Goal: Find specific page/section: Find specific page/section

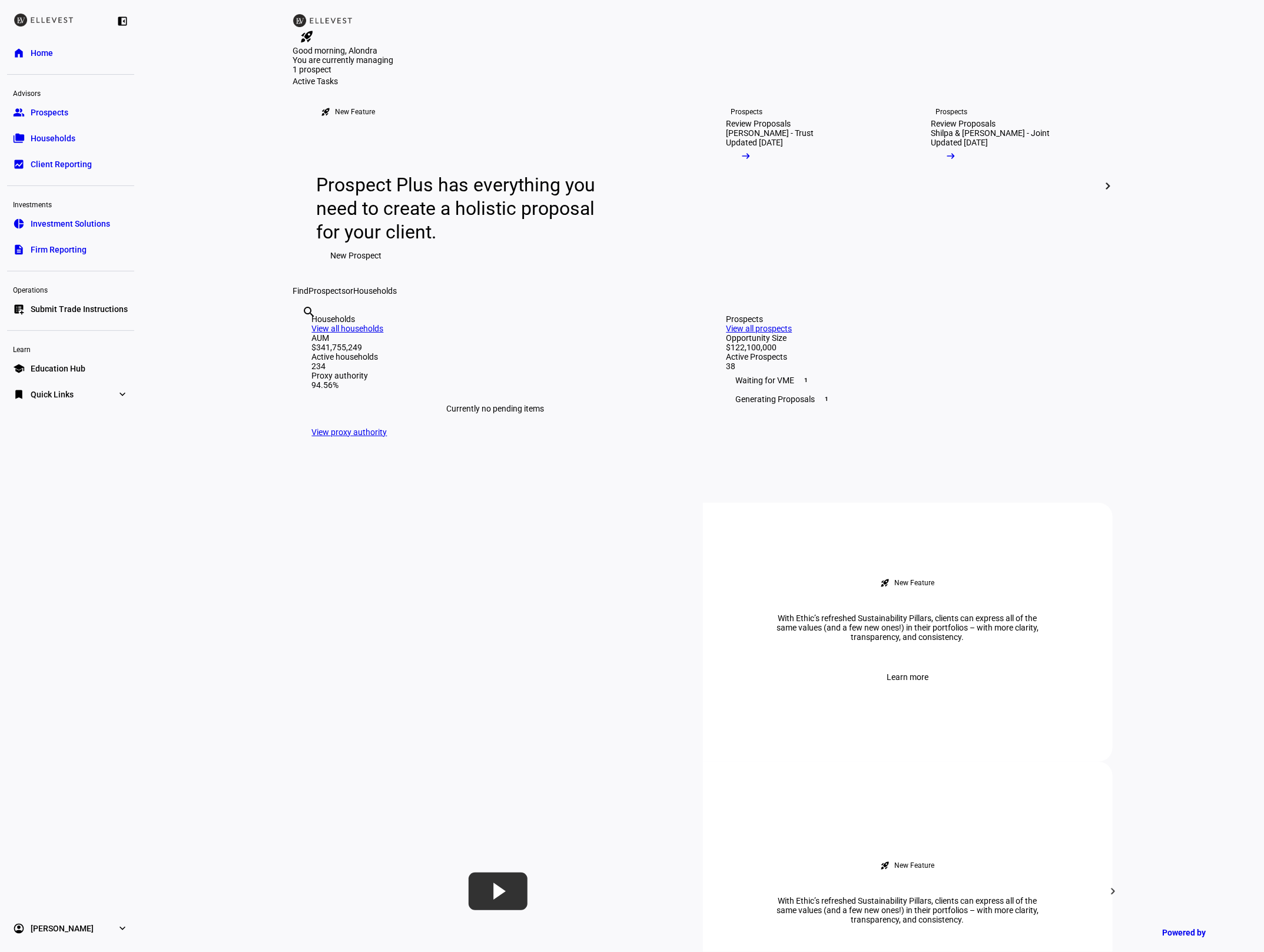
click at [59, 390] on span "Quick Links" at bounding box center [52, 395] width 43 height 11
click at [67, 421] on span "Firm Report" at bounding box center [52, 417] width 43 height 11
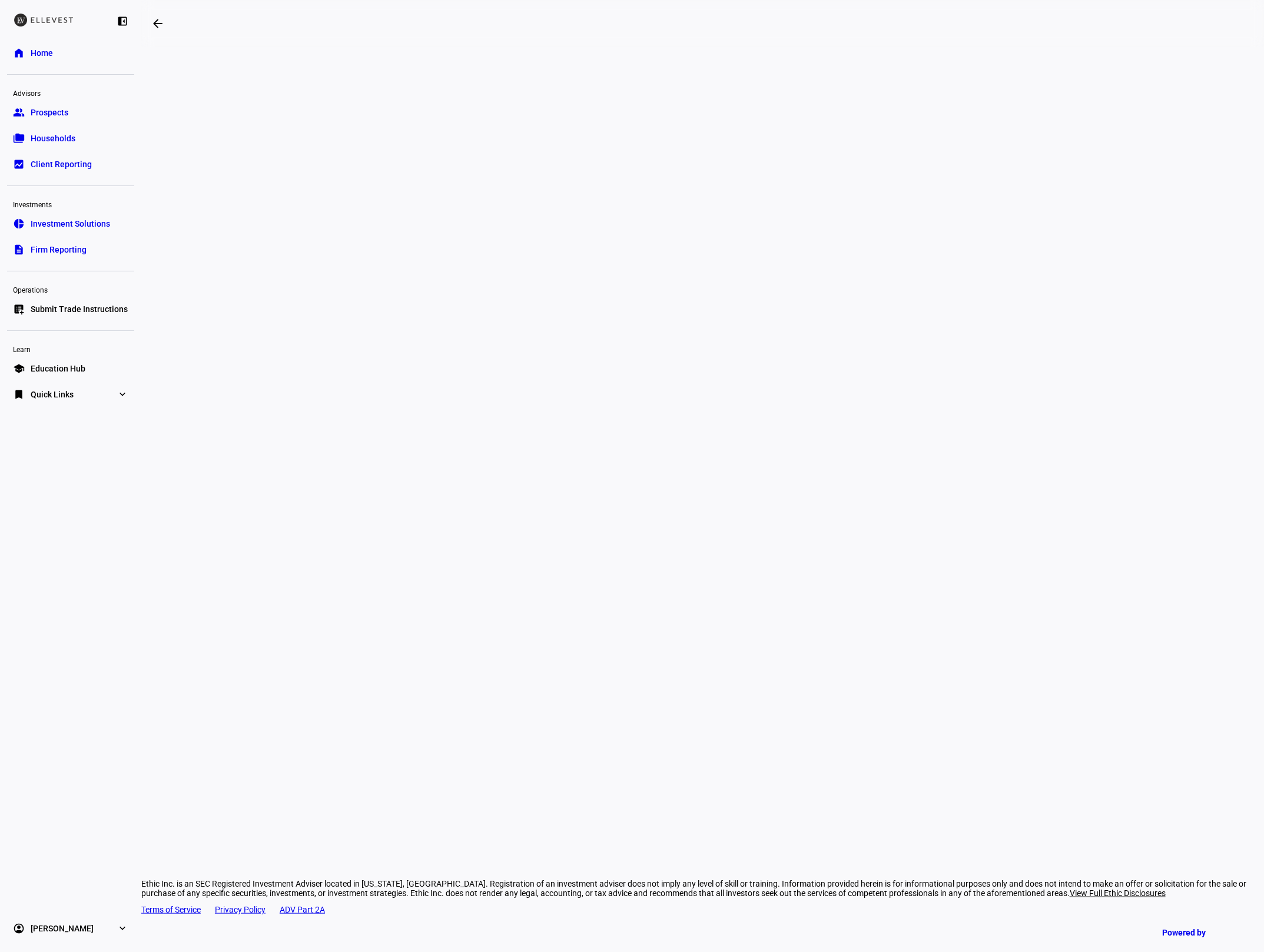
click at [1095, 292] on div "arrow_backwards Ethic Inc. is an SEC Registered Investment Adviser located in […" at bounding box center [703, 476] width 1123 height 952
click at [1053, 224] on div "arrow_backwards Ethic Inc. is an SEC Registered Investment Adviser located in […" at bounding box center [703, 476] width 1123 height 952
click at [1061, 422] on div "arrow_backwards Ethic Inc. is an SEC Registered Investment Adviser located in […" at bounding box center [703, 476] width 1123 height 952
click at [111, 395] on link "bookmark Quick Links expand_more" at bounding box center [71, 394] width 127 height 24
click at [203, 434] on div "arrow_backwards Ethic Inc. is an SEC Registered Investment Adviser located in […" at bounding box center [703, 476] width 1123 height 952
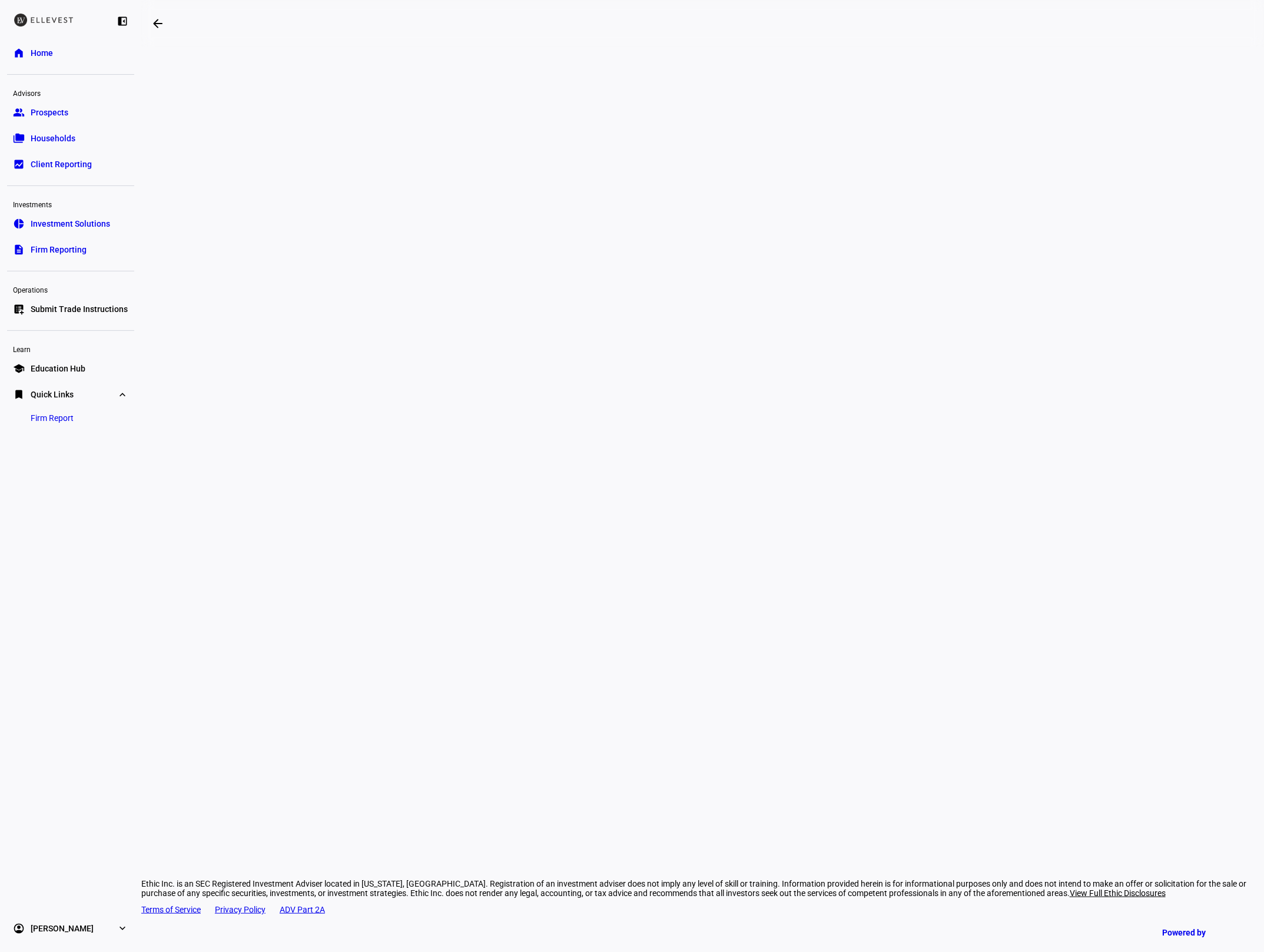
click at [45, 245] on span "Firm Reporting" at bounding box center [59, 249] width 56 height 11
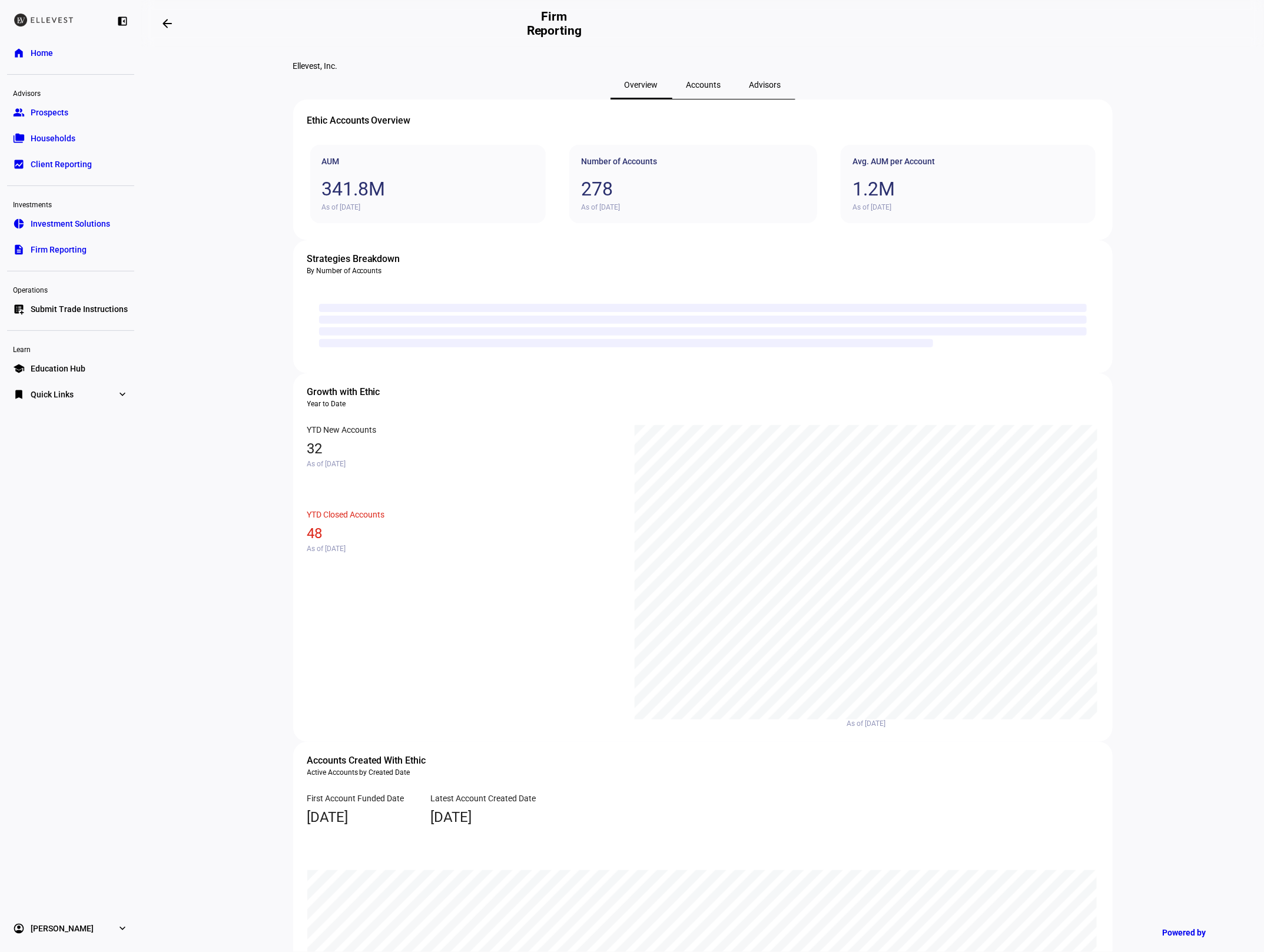
click at [688, 99] on span "Accounts" at bounding box center [703, 85] width 35 height 29
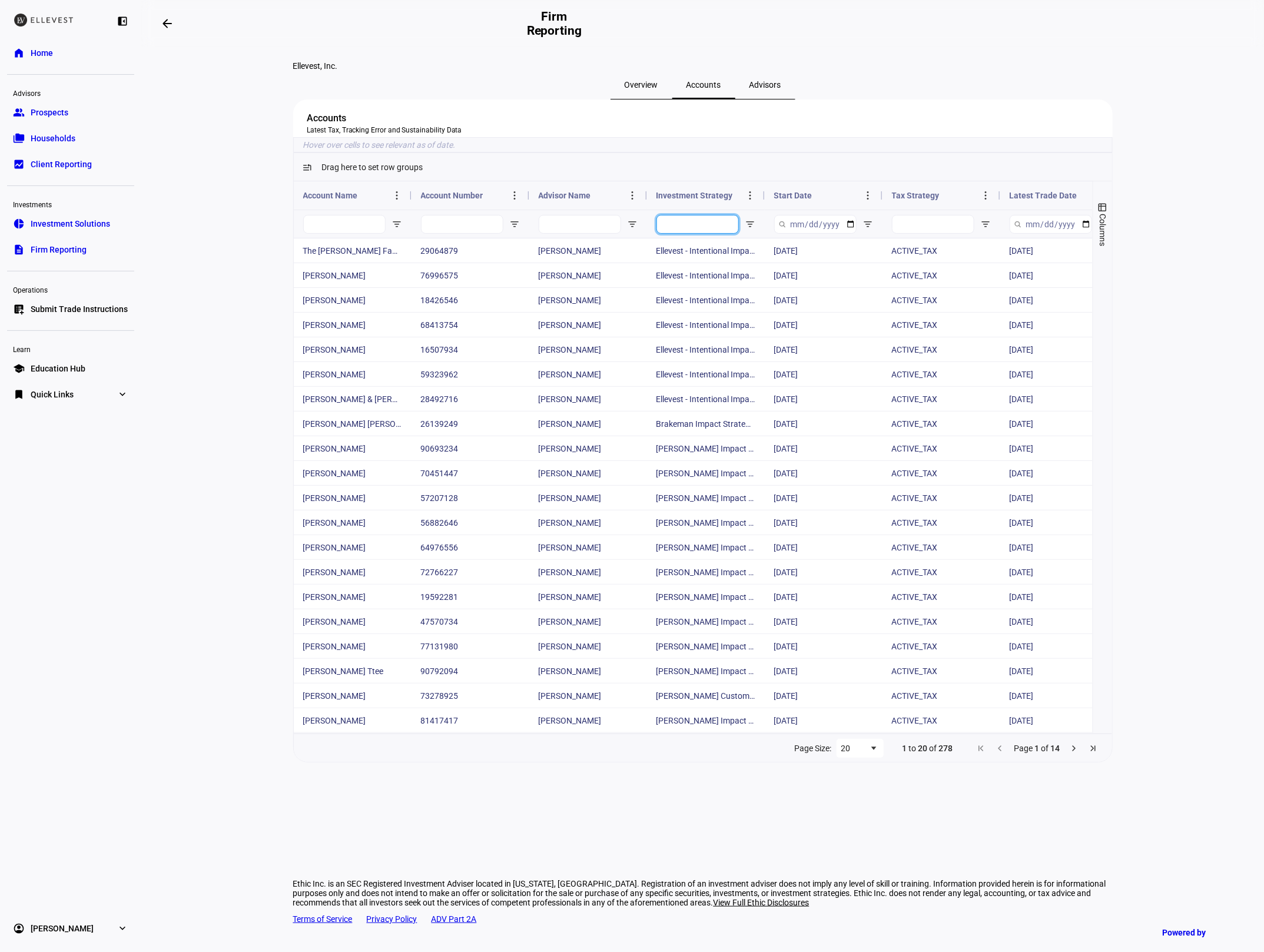
click at [676, 234] on input "Investment Strategy Filter Input" at bounding box center [697, 224] width 82 height 19
type input "climate conscious"
click at [1074, 753] on span "Next Page" at bounding box center [1074, 748] width 9 height 9
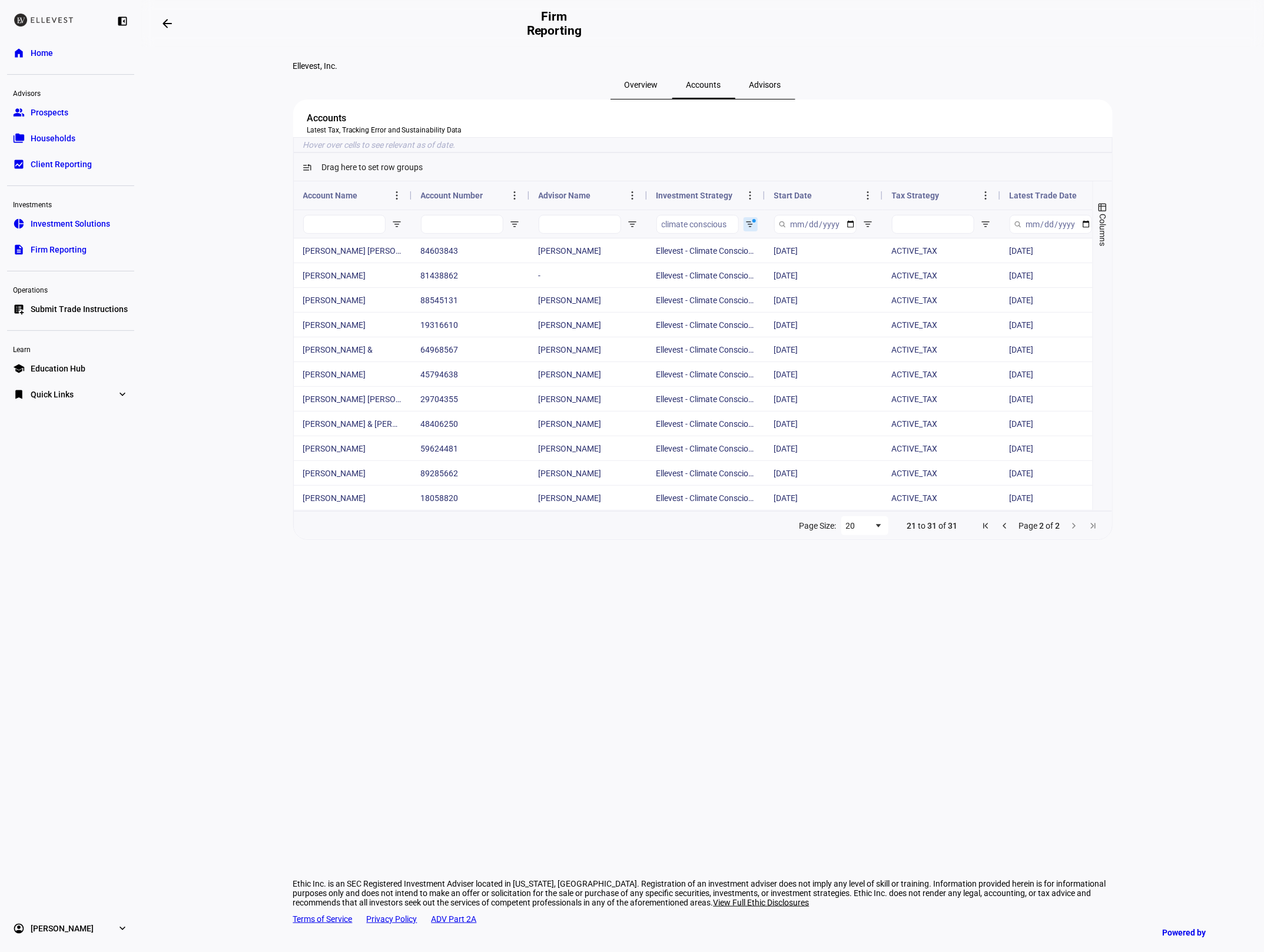
click at [1006, 530] on span "Previous Page" at bounding box center [1004, 525] width 9 height 9
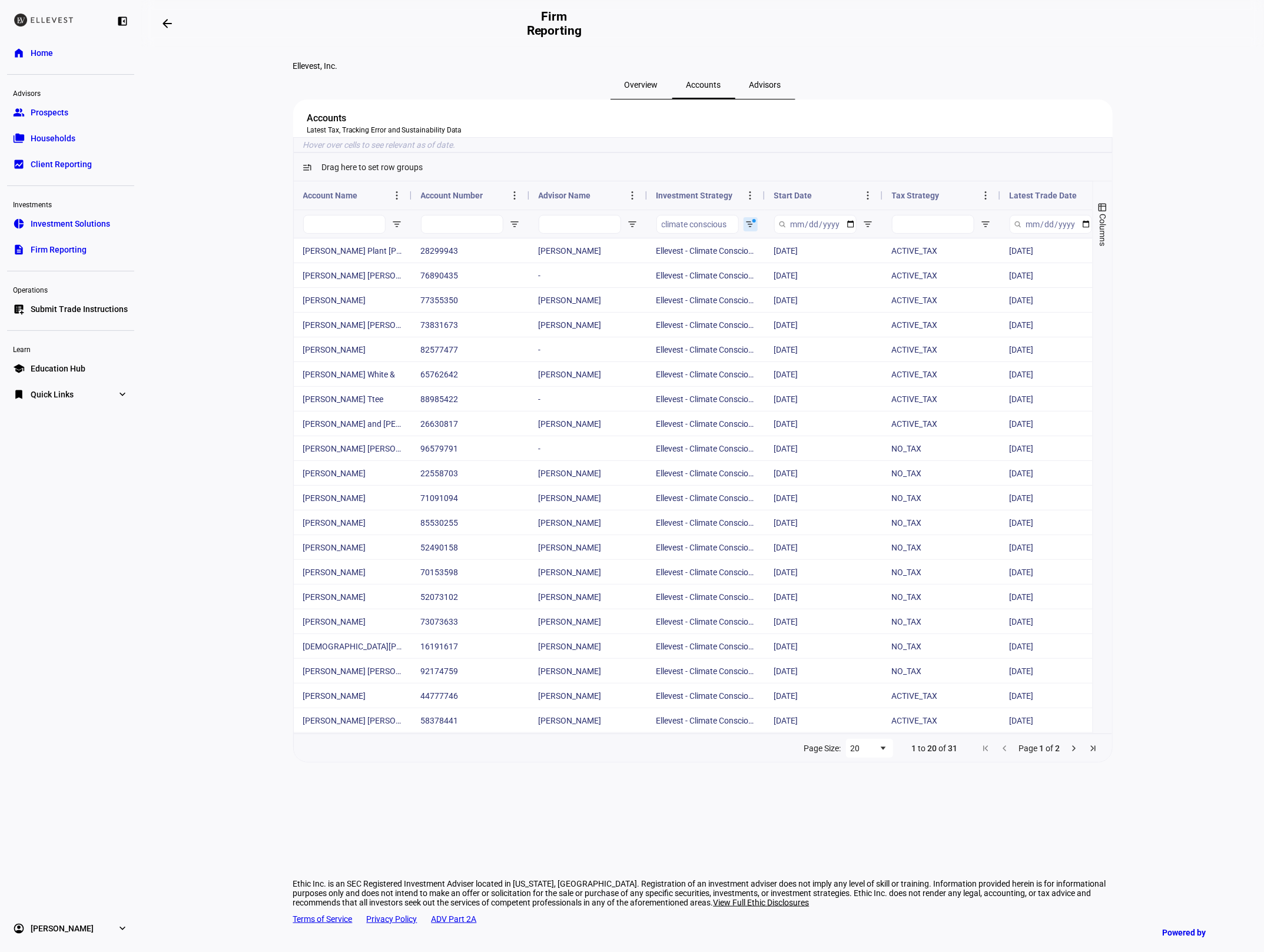
click at [749, 99] on span "Advisors" at bounding box center [765, 85] width 31 height 29
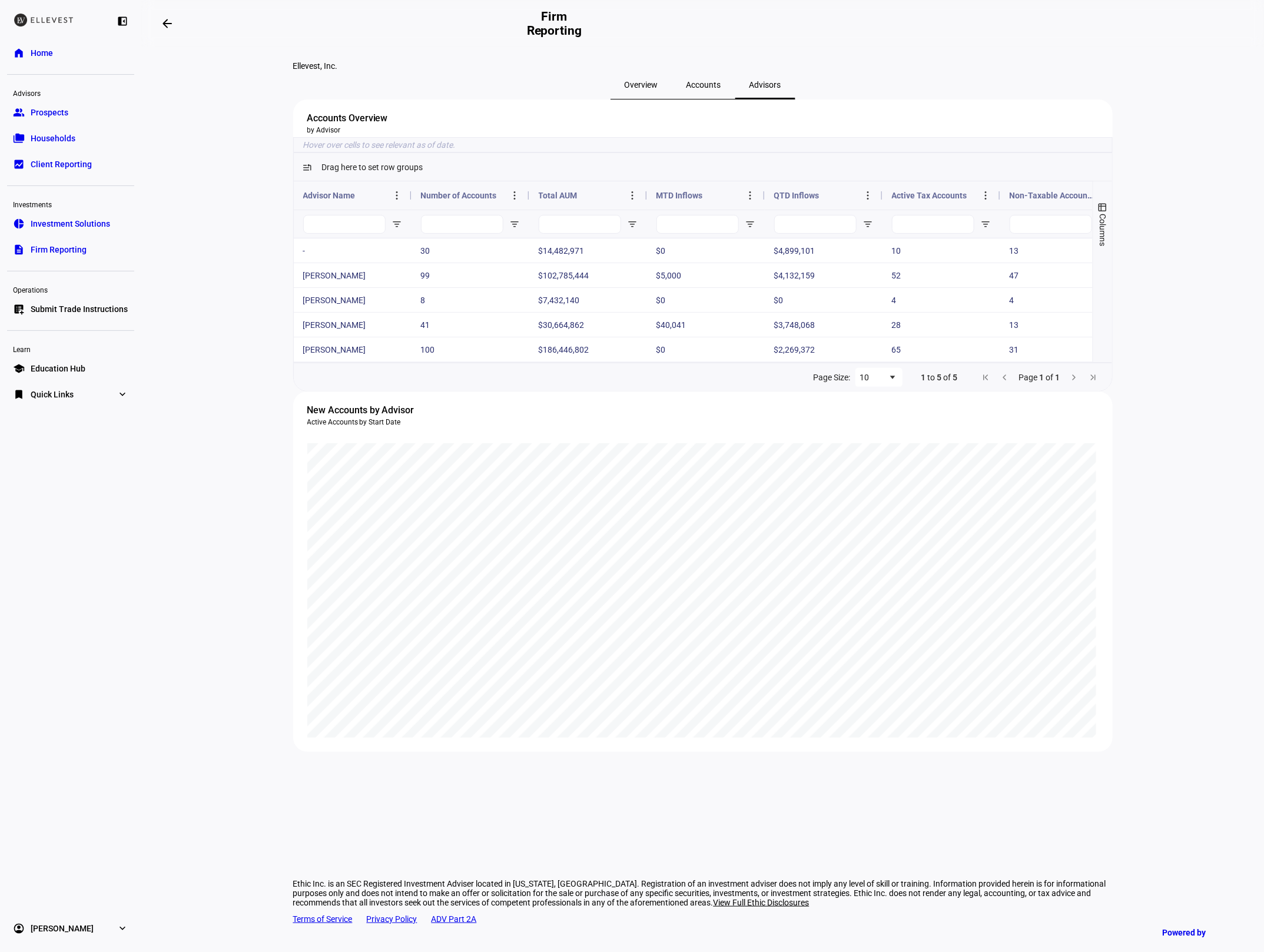
click at [708, 89] on span "Accounts" at bounding box center [703, 85] width 35 height 9
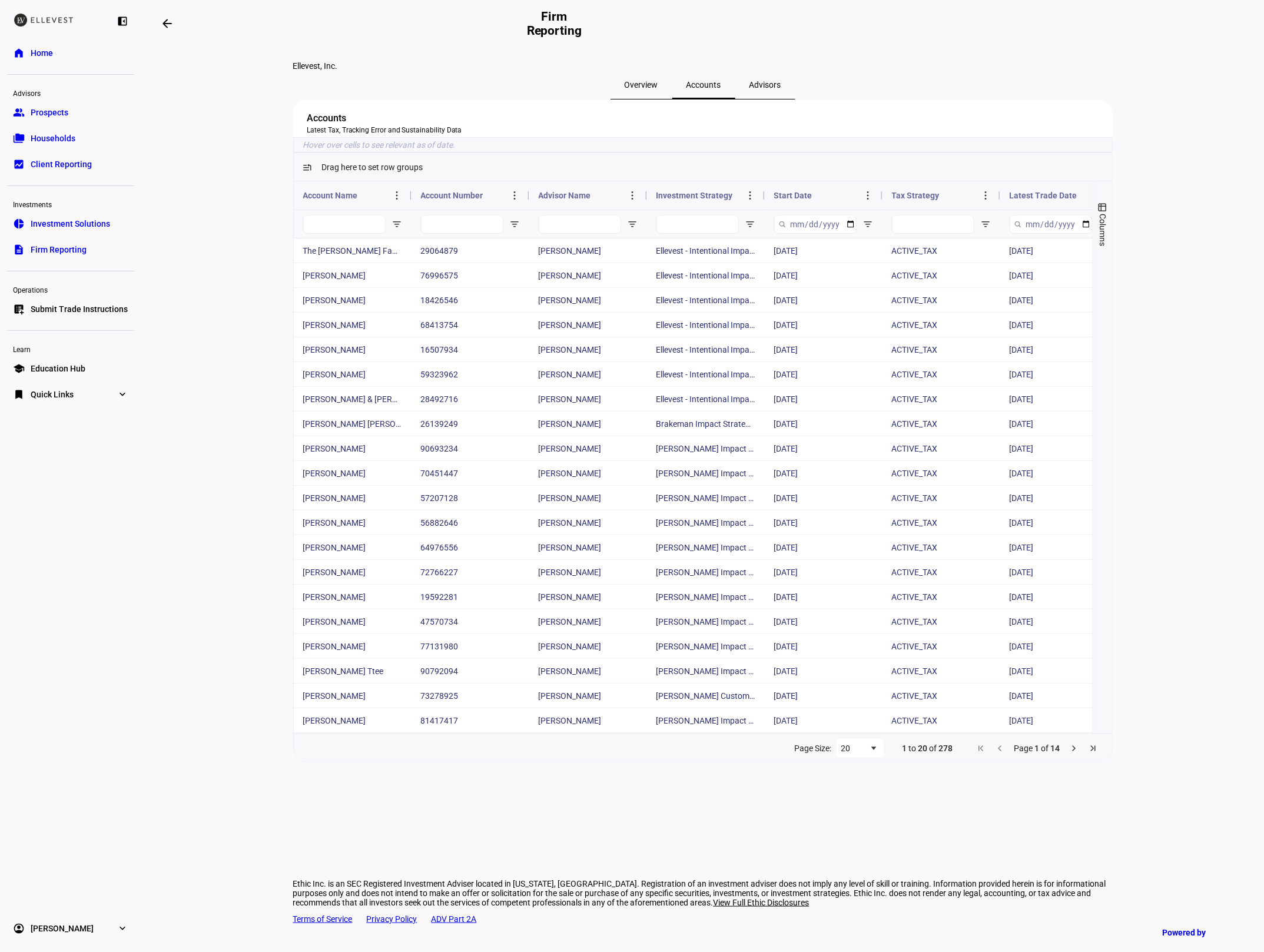
click at [212, 384] on eth-layout-page-content "Ellevest, Inc. Overview Accounts Advisors Accounts Latest Tax, Tracking Error a…" at bounding box center [703, 500] width 1123 height 905
click at [246, 445] on eth-layout-page-content "Ellevest, Inc. Overview Accounts Advisors Accounts Latest Tax, Tracking Error a…" at bounding box center [703, 500] width 1123 height 905
click at [247, 441] on eth-layout-page-content "Ellevest, Inc. Overview Accounts Advisors Accounts Latest Tax, Tracking Error a…" at bounding box center [703, 500] width 1123 height 905
